Goal: Book appointment/travel/reservation

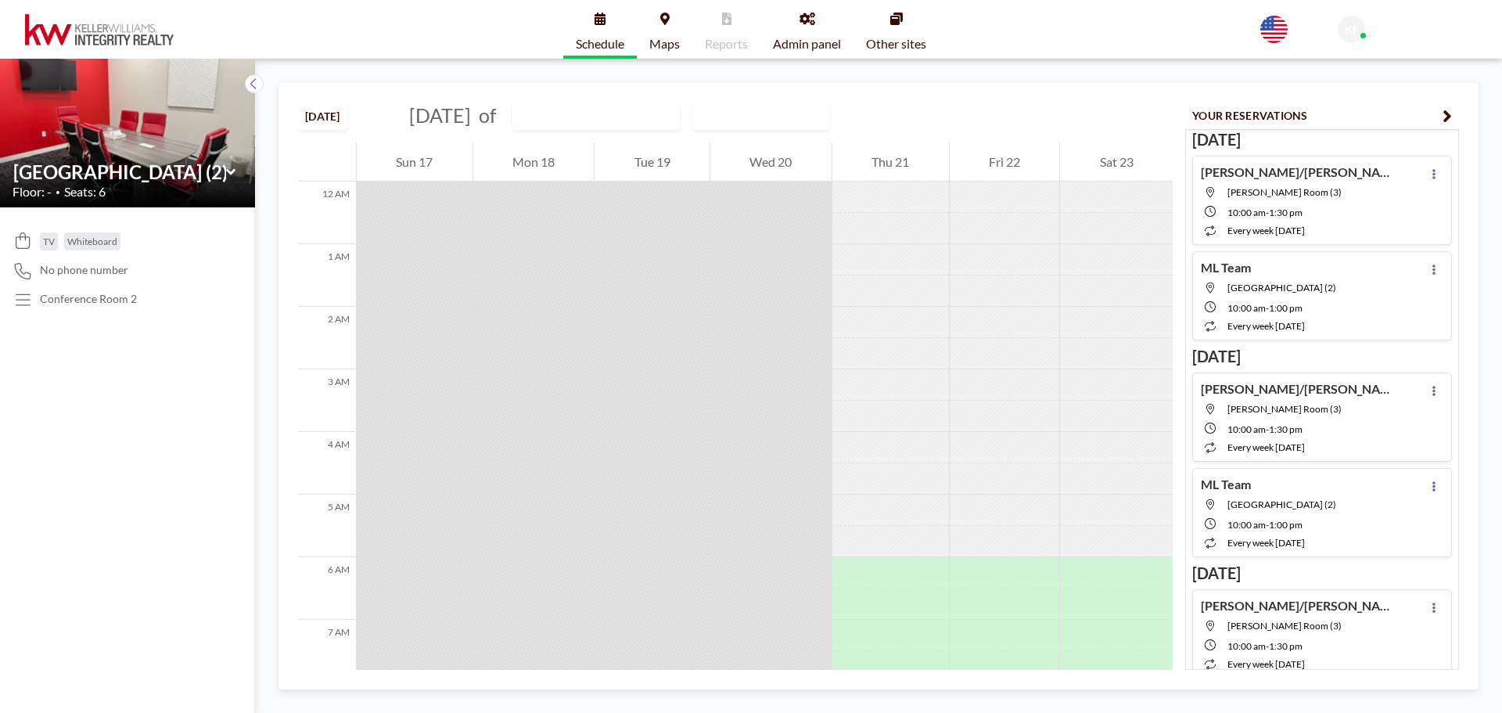
scroll to position [501, 0]
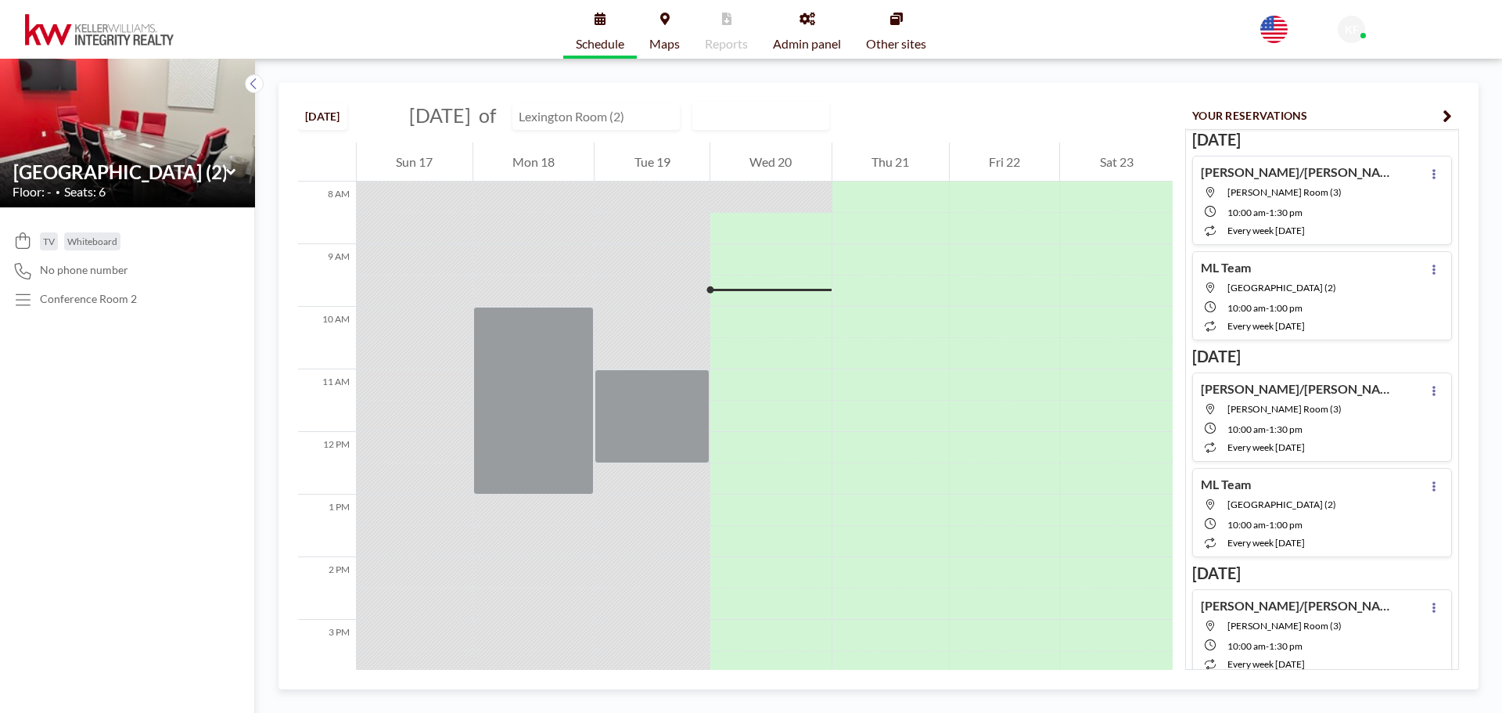
click at [616, 124] on input "text" at bounding box center [588, 116] width 150 height 26
type input "[GEOGRAPHIC_DATA] (2)"
click at [1072, 117] on div "[DATE] [DATE] of [GEOGRAPHIC_DATA] (2) Ungrouped Hamline Room (1) [GEOGRAPHIC_D…" at bounding box center [735, 112] width 874 height 59
click at [640, 118] on input "text" at bounding box center [588, 116] width 150 height 26
type input "Hamline Room (1)"
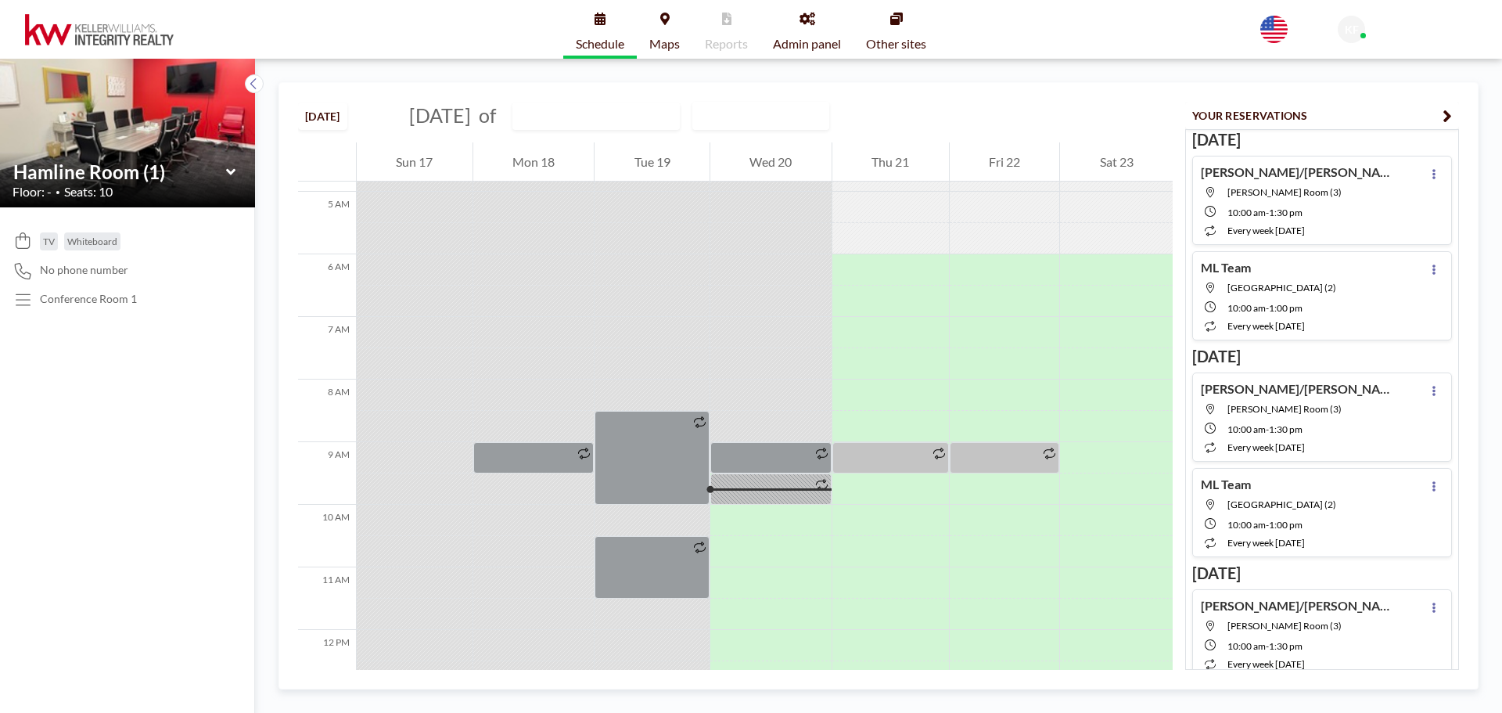
scroll to position [563, 0]
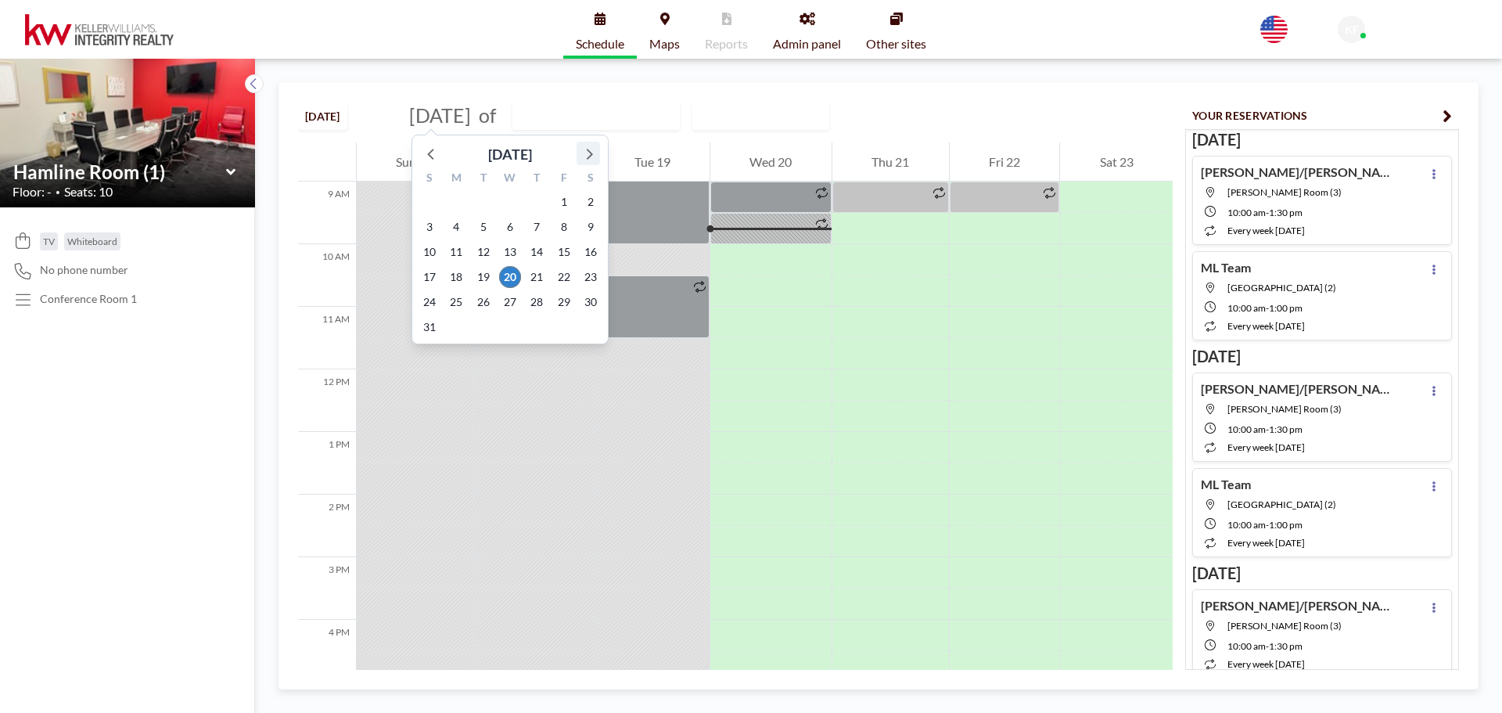
click at [583, 153] on icon at bounding box center [588, 153] width 20 height 20
click at [504, 199] on span "3" at bounding box center [510, 202] width 22 height 22
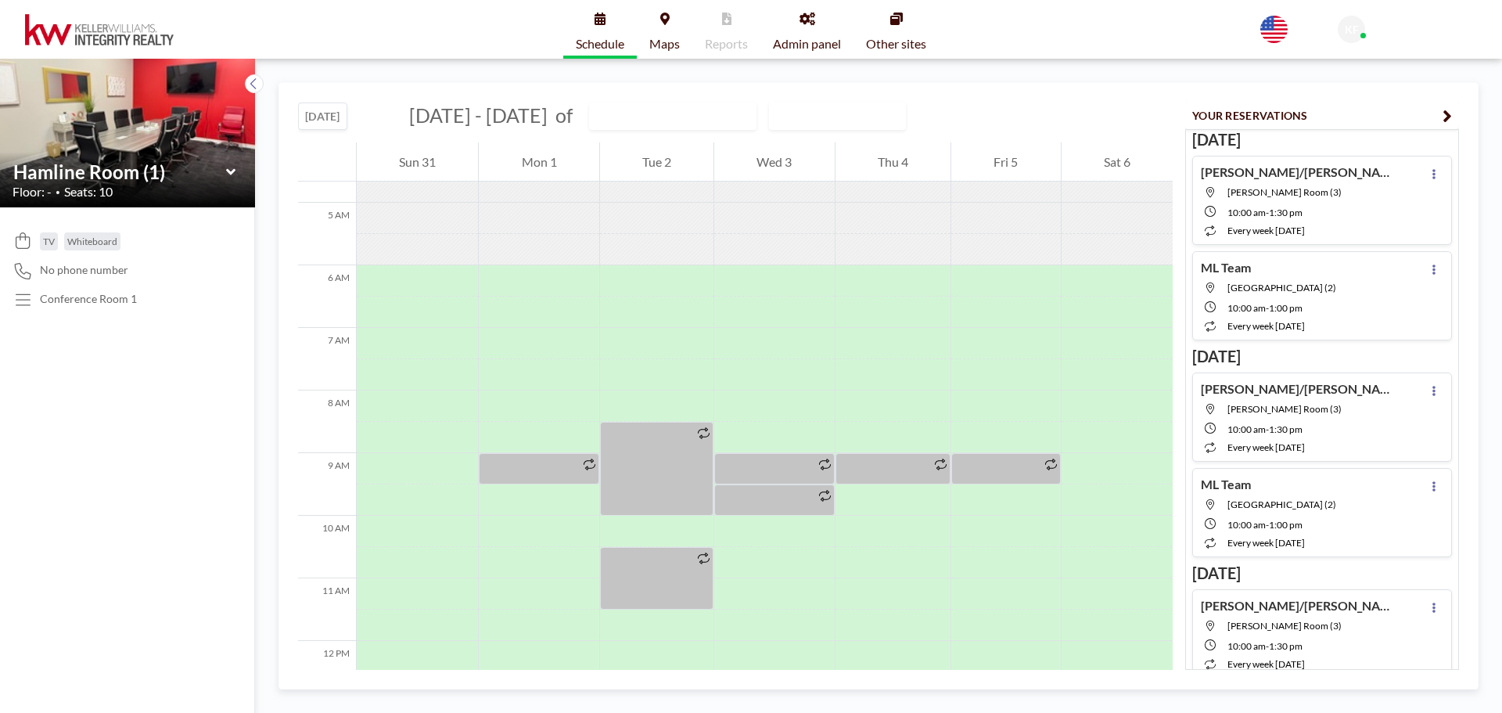
scroll to position [469, 0]
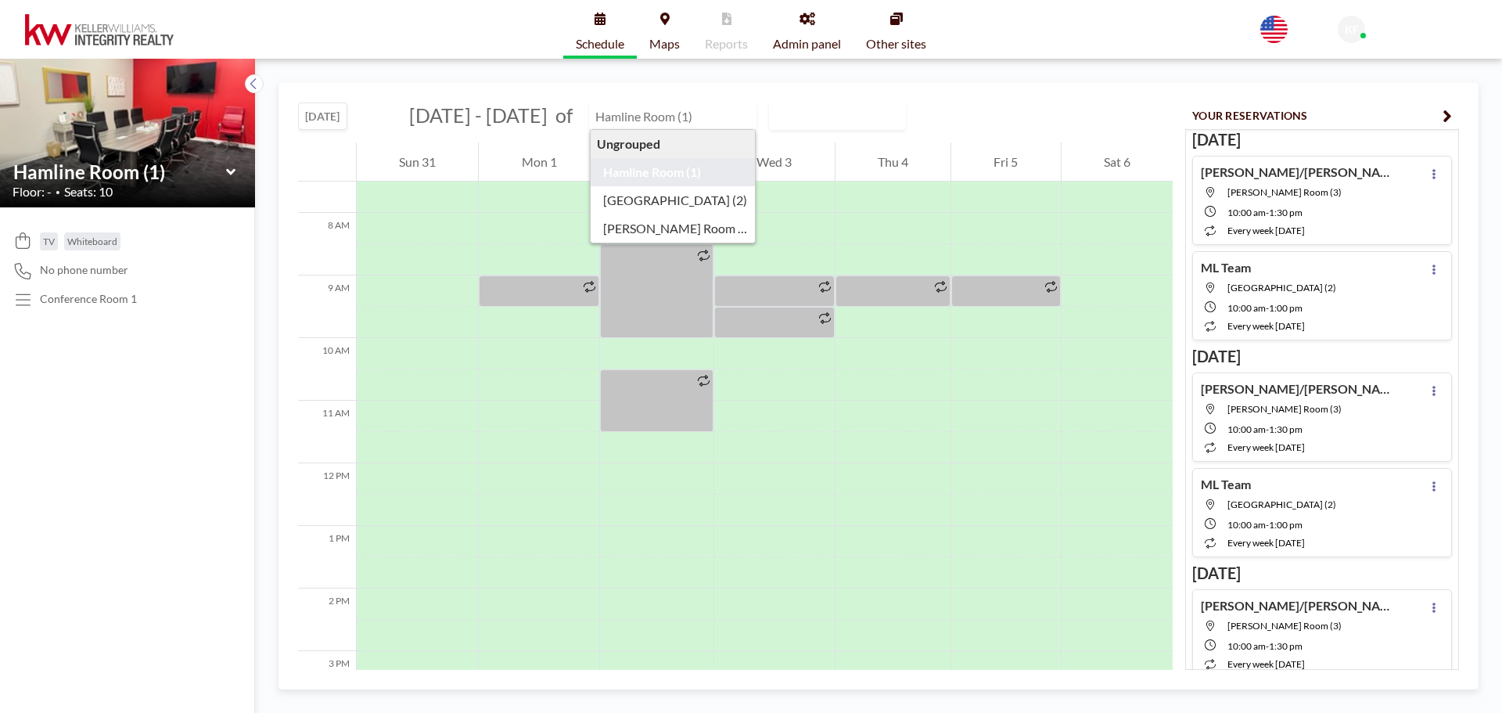
click at [641, 124] on input "text" at bounding box center [665, 116] width 150 height 26
type input "Hamline Room (1)"
click at [1006, 120] on div "[DATE] [DATE] - [DATE] of [GEOGRAPHIC_DATA] (1) Ungrouped Hamline Room (1) [GEO…" at bounding box center [735, 112] width 874 height 59
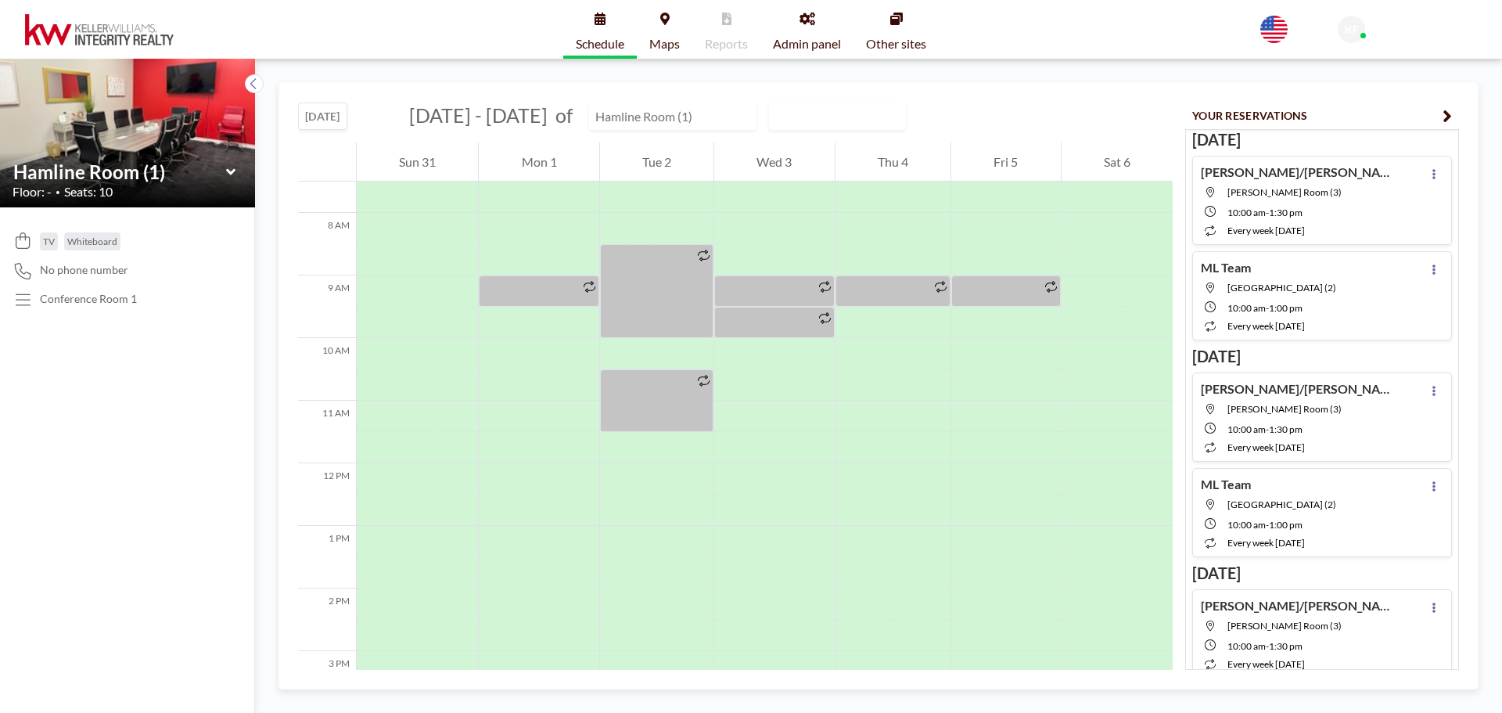
click at [713, 119] on input "text" at bounding box center [665, 116] width 150 height 26
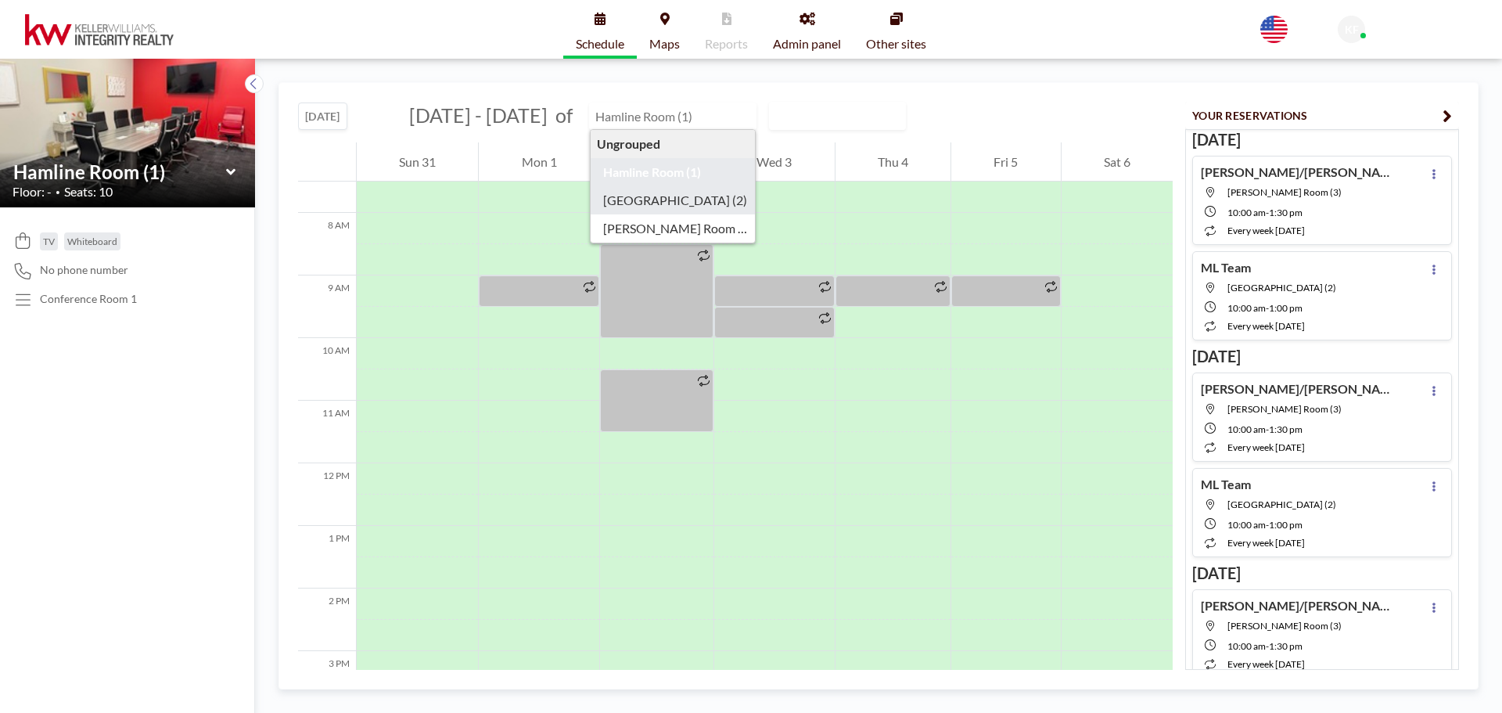
type input "[GEOGRAPHIC_DATA] (2)"
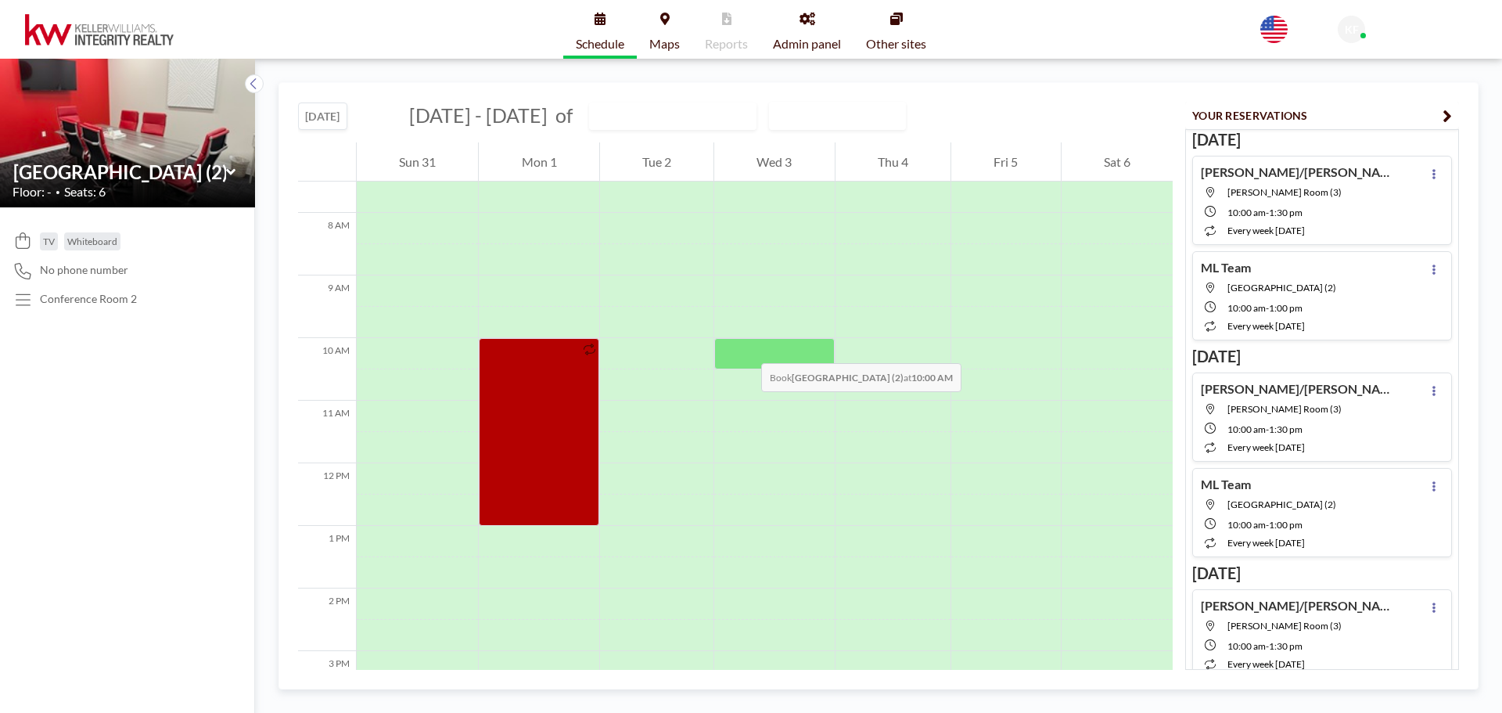
click at [745, 347] on div at bounding box center [774, 353] width 120 height 31
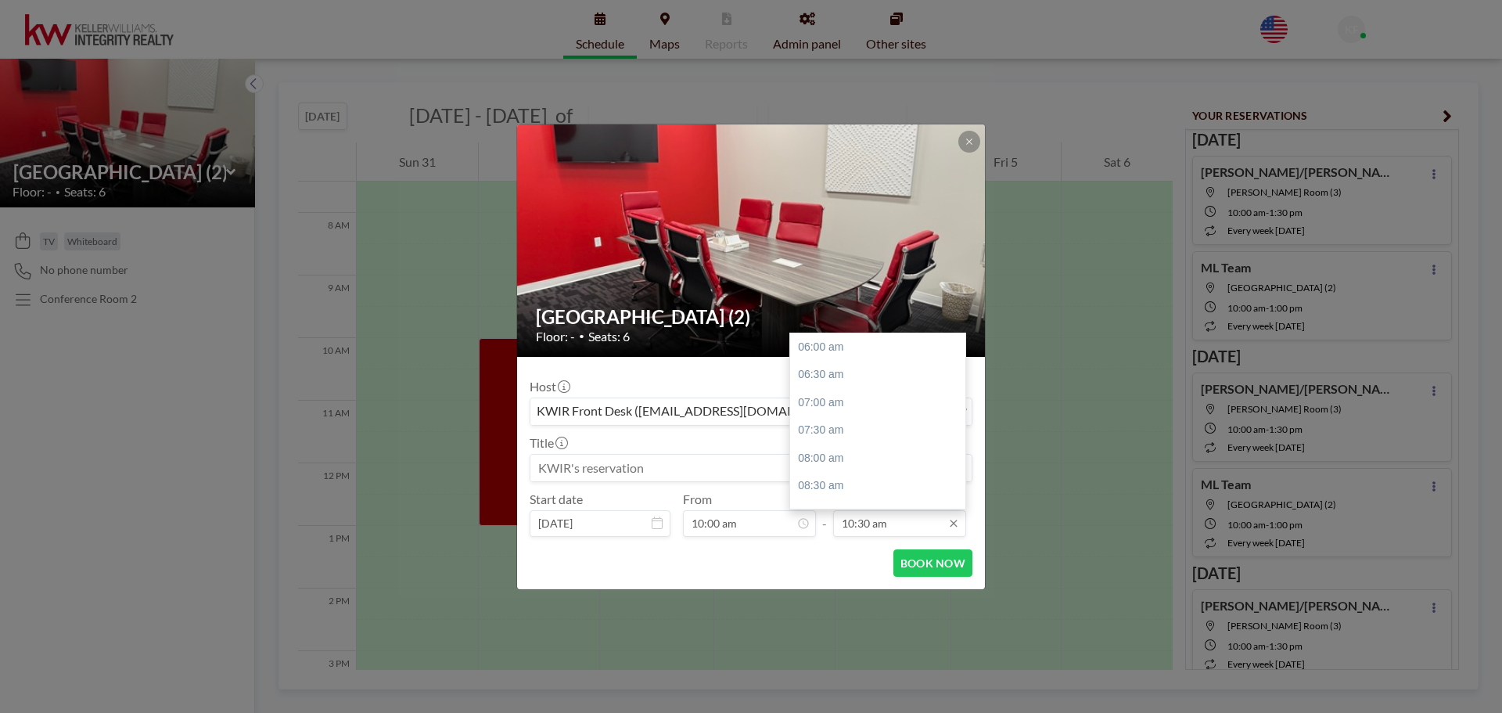
scroll to position [250, 0]
click at [866, 435] on div "12:00 pm" at bounding box center [881, 431] width 183 height 28
type input "12:00 pm"
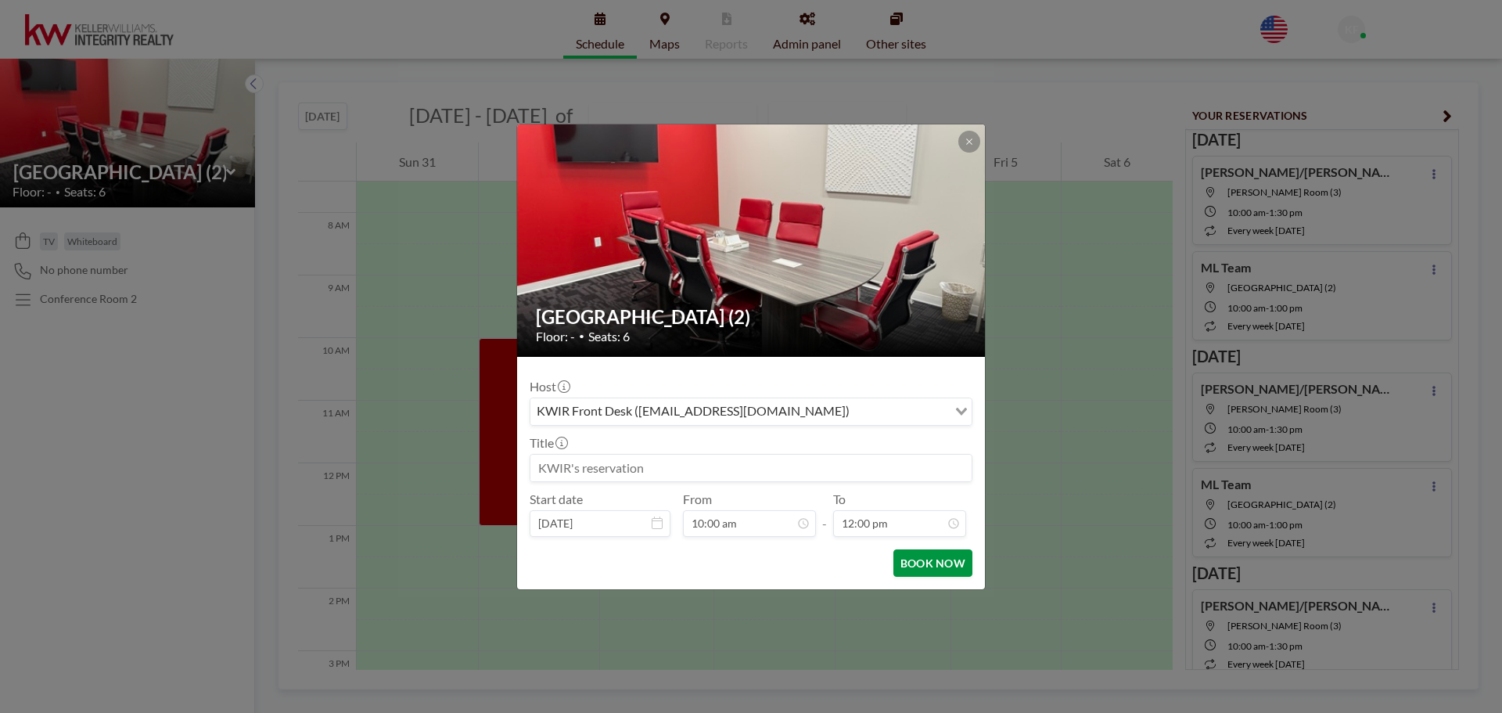
scroll to position [334, 0]
click at [934, 564] on button "BOOK NOW" at bounding box center [932, 562] width 79 height 27
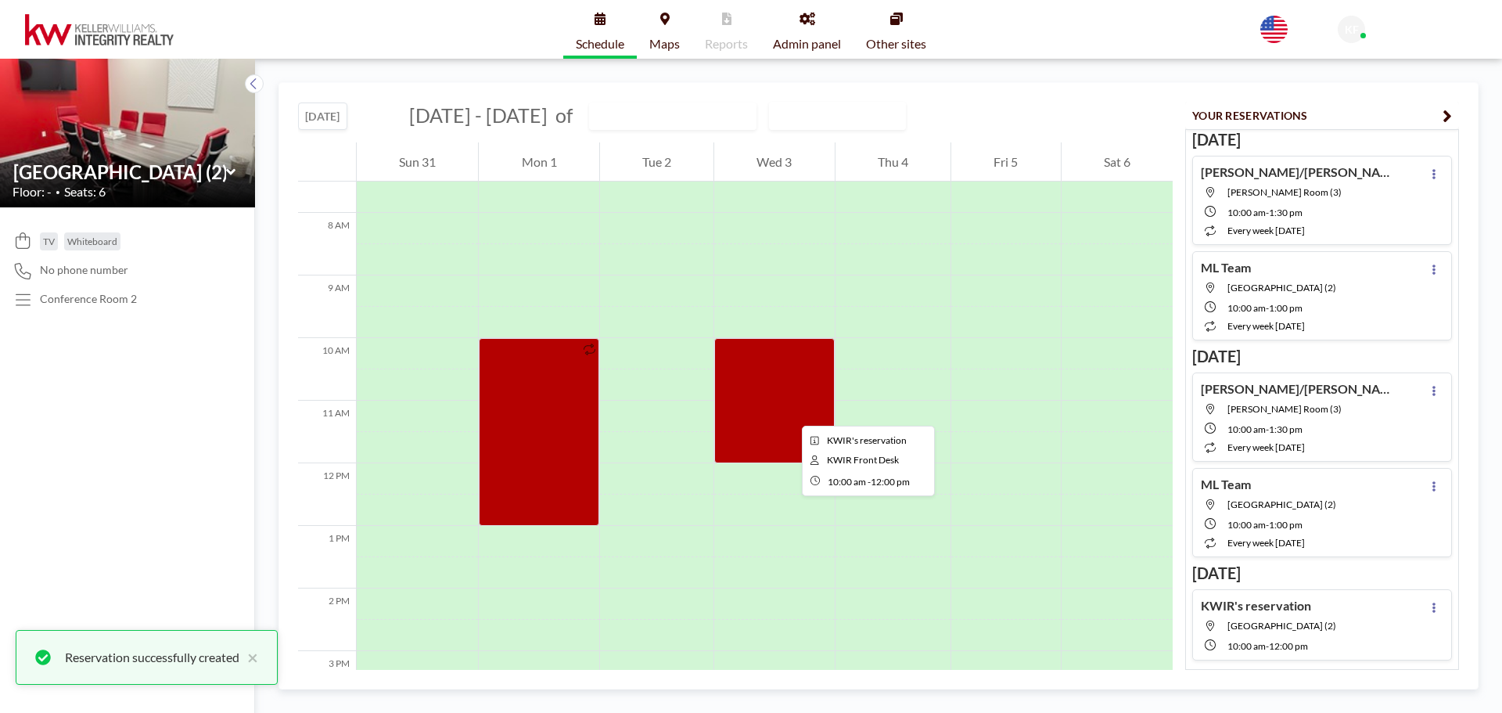
click at [789, 411] on div at bounding box center [774, 400] width 120 height 125
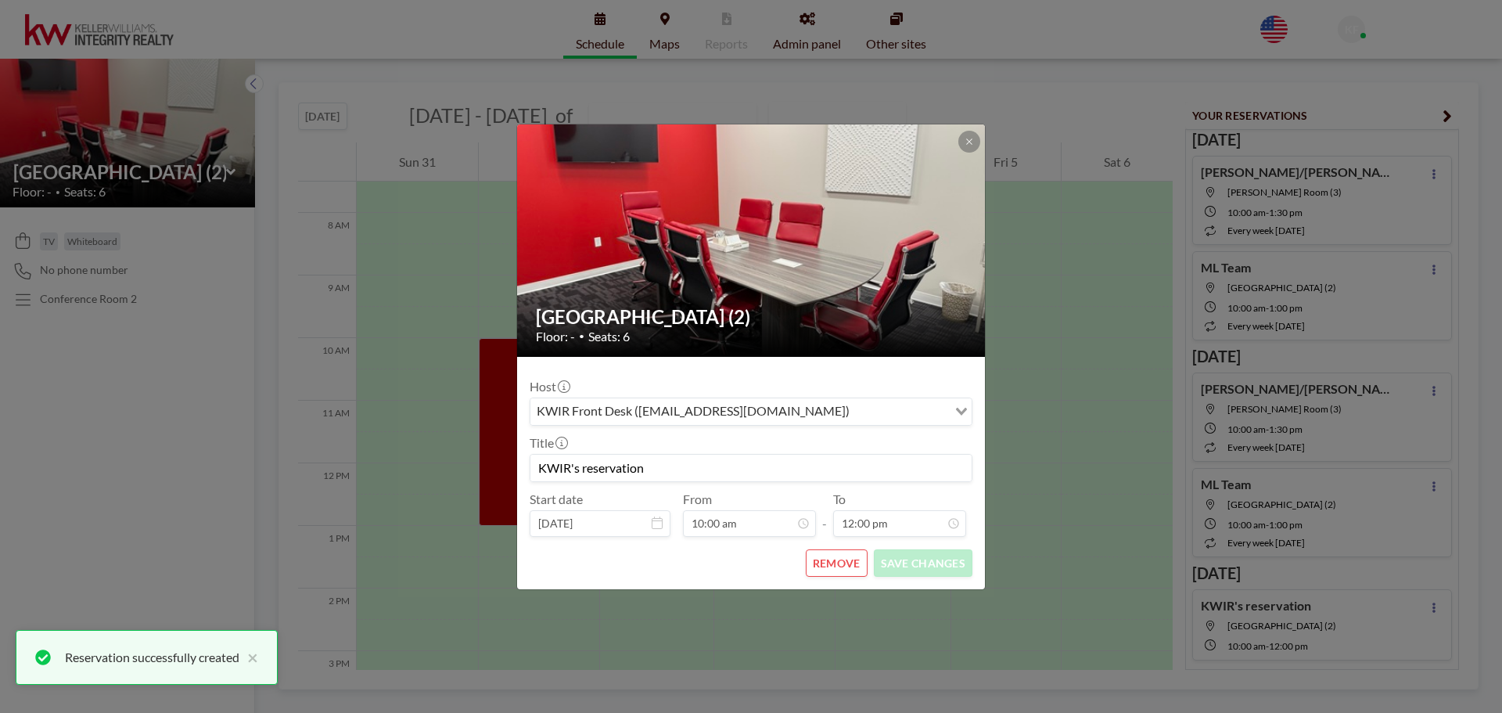
drag, startPoint x: 652, startPoint y: 469, endPoint x: 508, endPoint y: 466, distance: 144.7
click at [508, 466] on div "[GEOGRAPHIC_DATA] (2) Floor: - • Seats: 6 Host KWIR Front Desk ([EMAIL_ADDRESS]…" at bounding box center [751, 356] width 1502 height 713
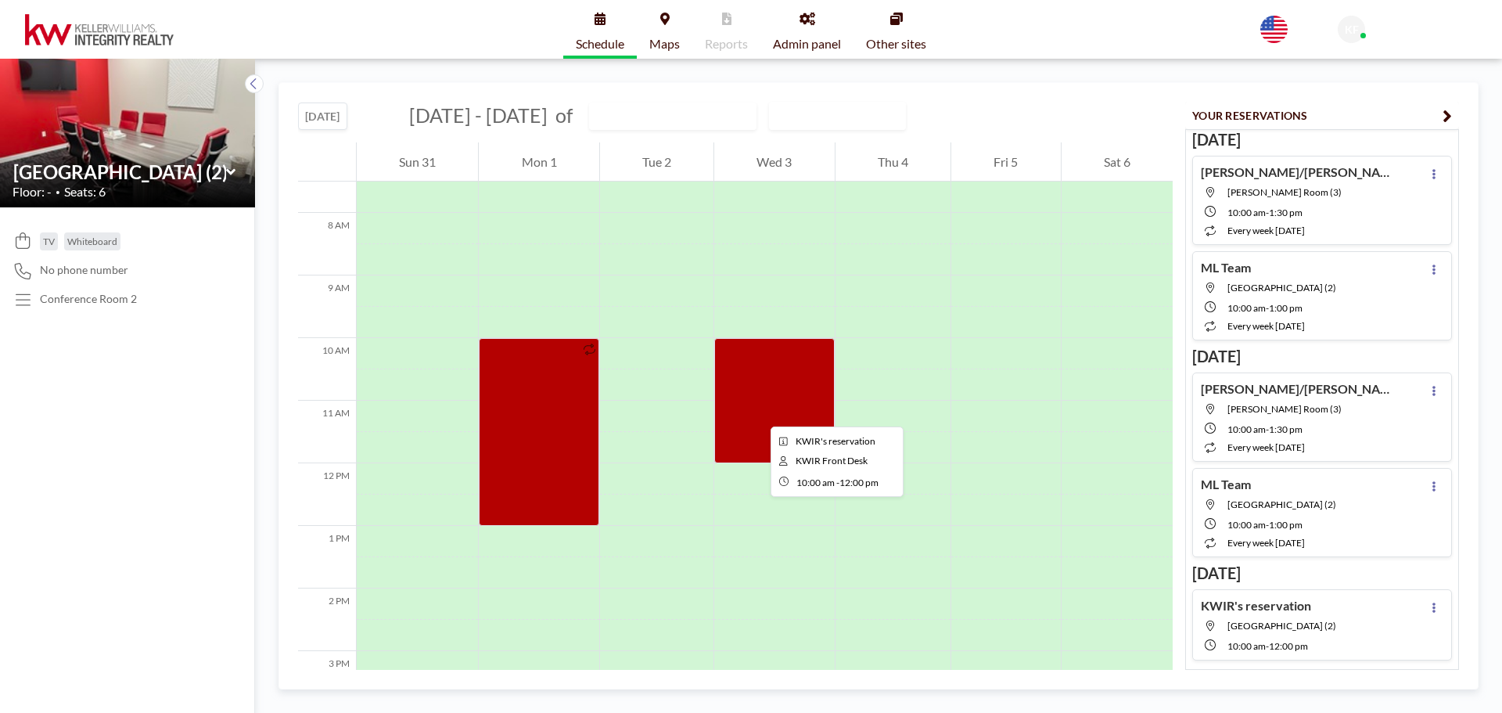
click at [758, 412] on div at bounding box center [774, 400] width 120 height 125
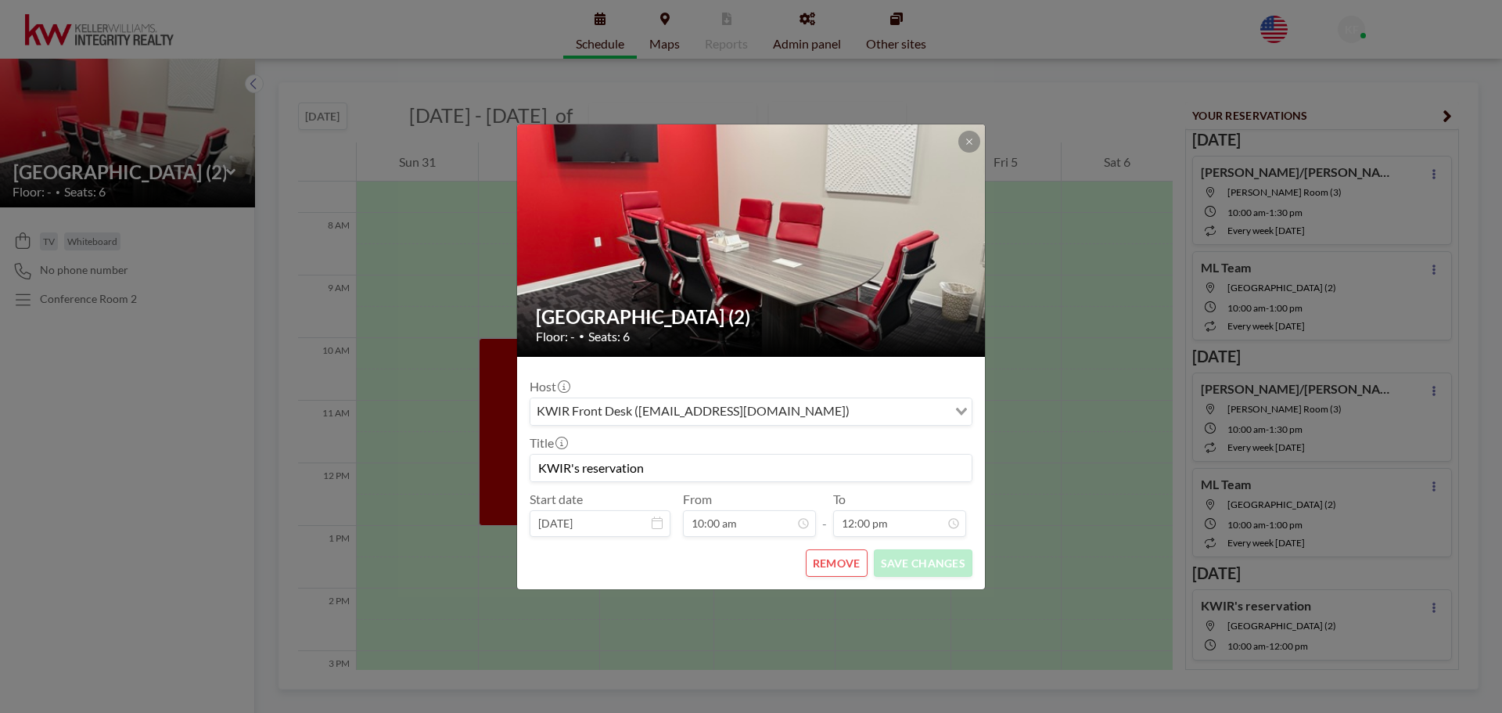
scroll to position [223, 0]
click at [658, 471] on input "KWIR's reservation" at bounding box center [750, 467] width 441 height 27
drag, startPoint x: 655, startPoint y: 470, endPoint x: 504, endPoint y: 461, distance: 150.5
click at [505, 467] on div "[GEOGRAPHIC_DATA] (2) Floor: - • Seats: 6 Host KWIR Front Desk ([EMAIL_ADDRESS]…" at bounding box center [751, 356] width 1502 height 713
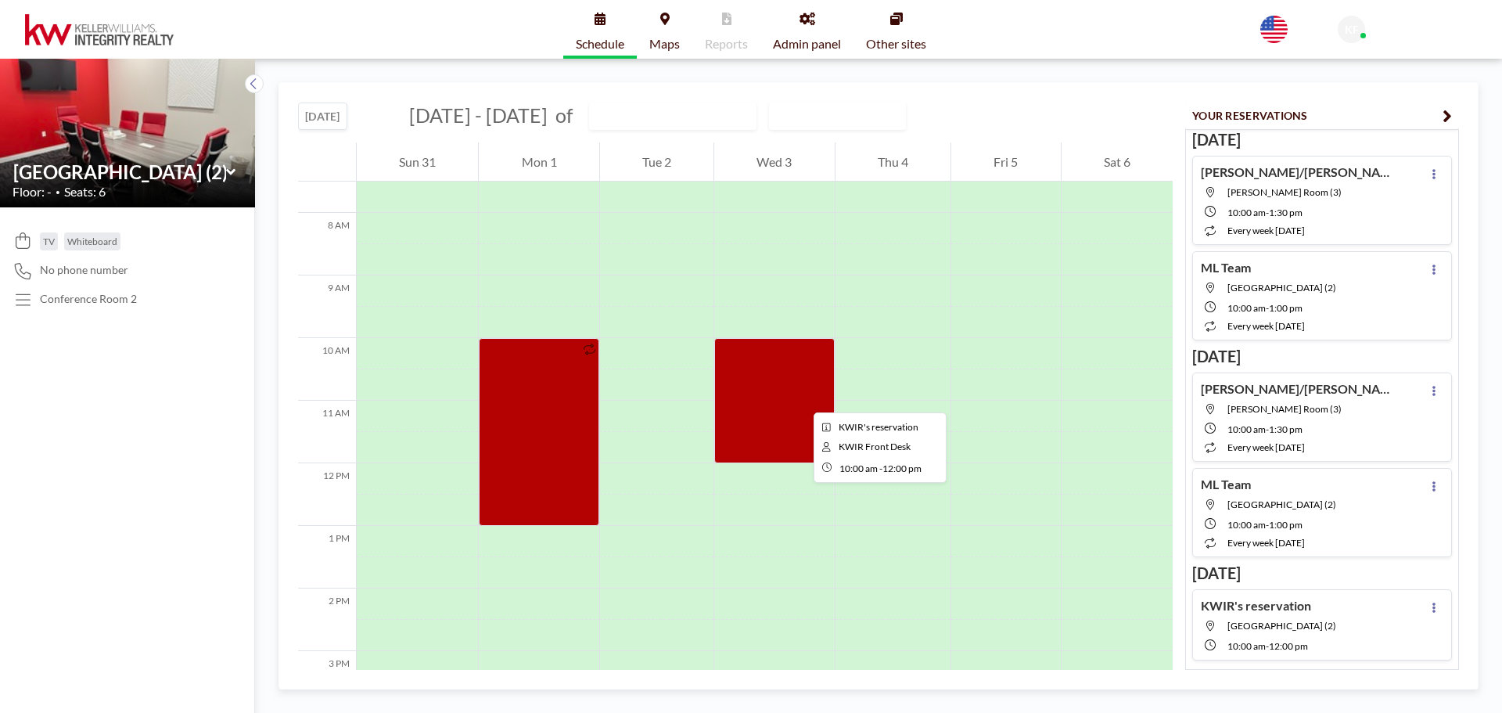
click at [801, 398] on div at bounding box center [774, 400] width 120 height 125
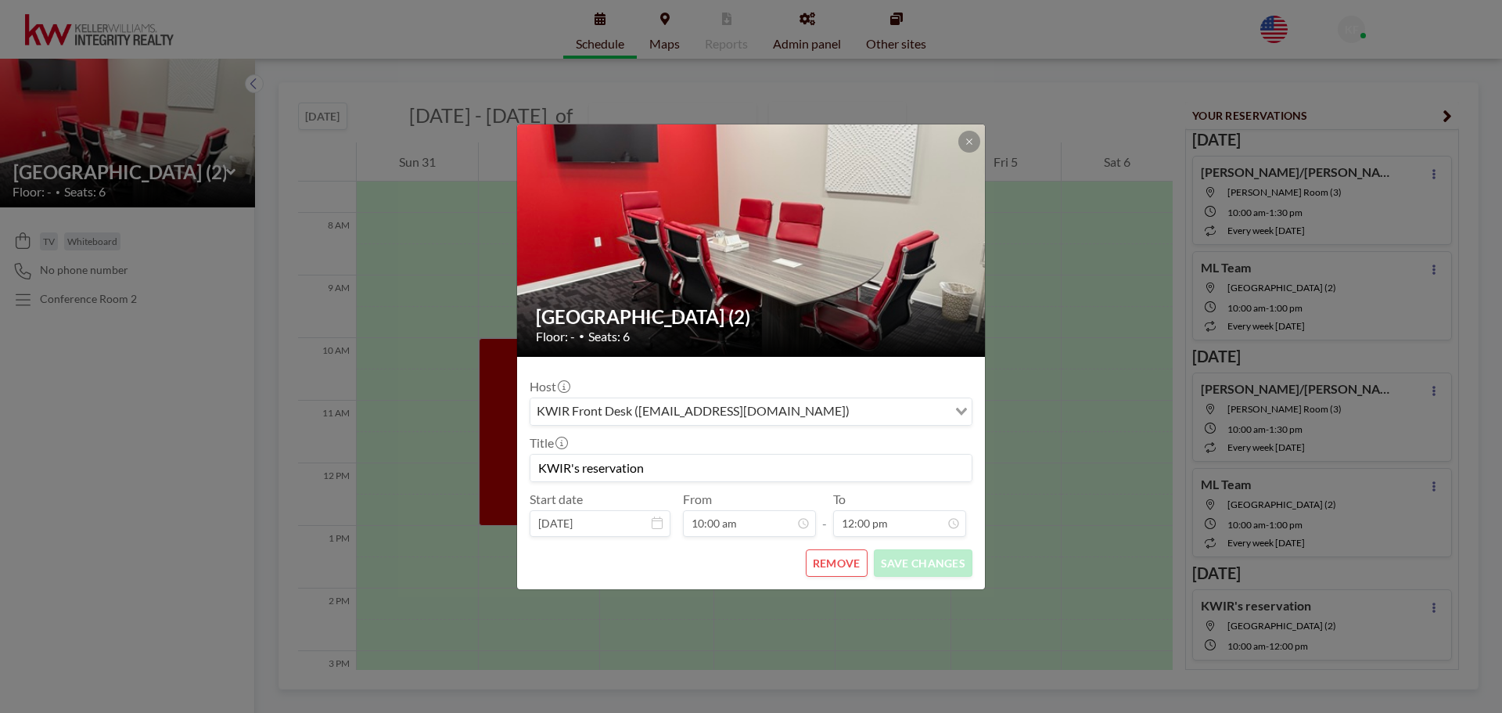
click at [649, 471] on input "KWIR's reservation" at bounding box center [750, 467] width 441 height 27
drag, startPoint x: 649, startPoint y: 471, endPoint x: 564, endPoint y: 469, distance: 85.3
click at [566, 469] on input "KWIR's reservation" at bounding box center [750, 467] width 441 height 27
type input "[PERSON_NAME]"
click at [935, 554] on button "SAVE CHANGES" at bounding box center [923, 562] width 99 height 27
